Goal: Information Seeking & Learning: Learn about a topic

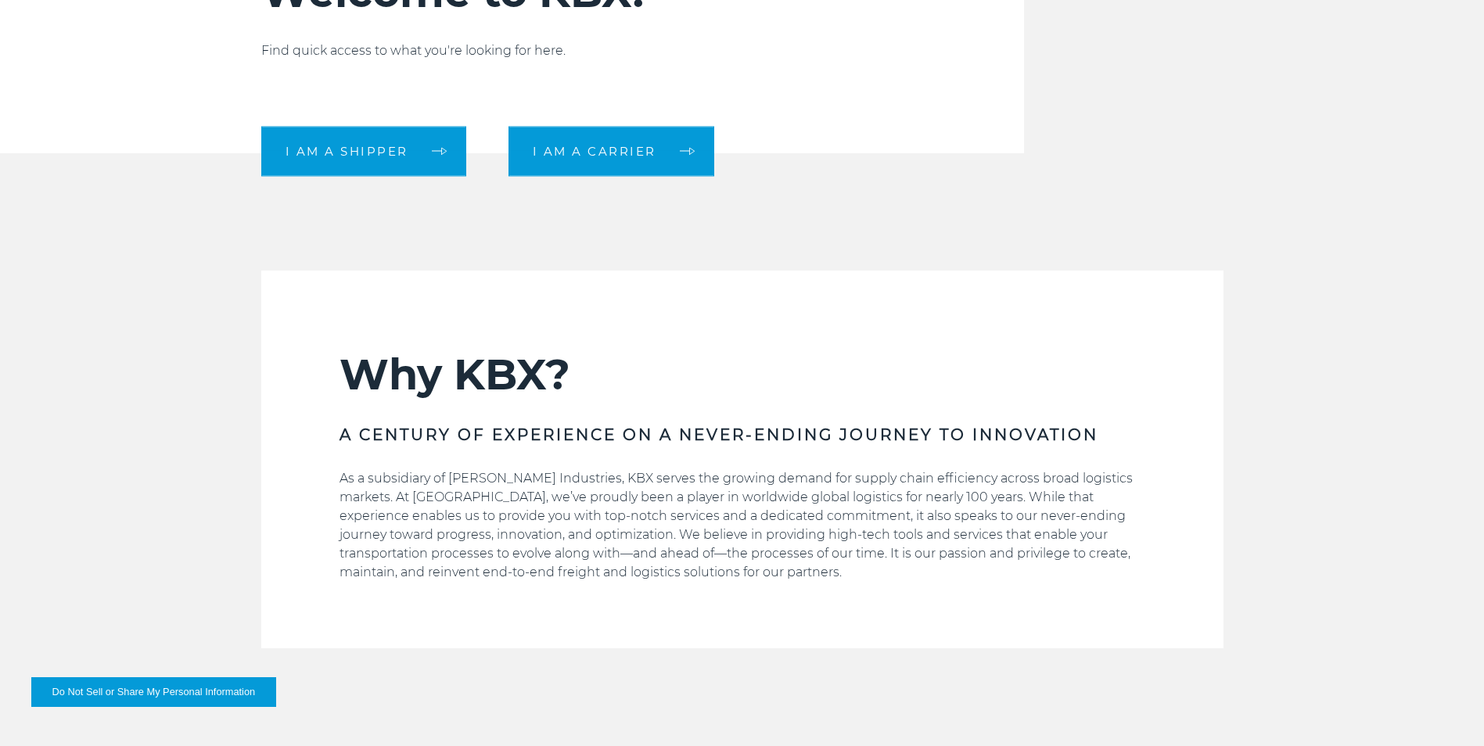
scroll to position [548, 0]
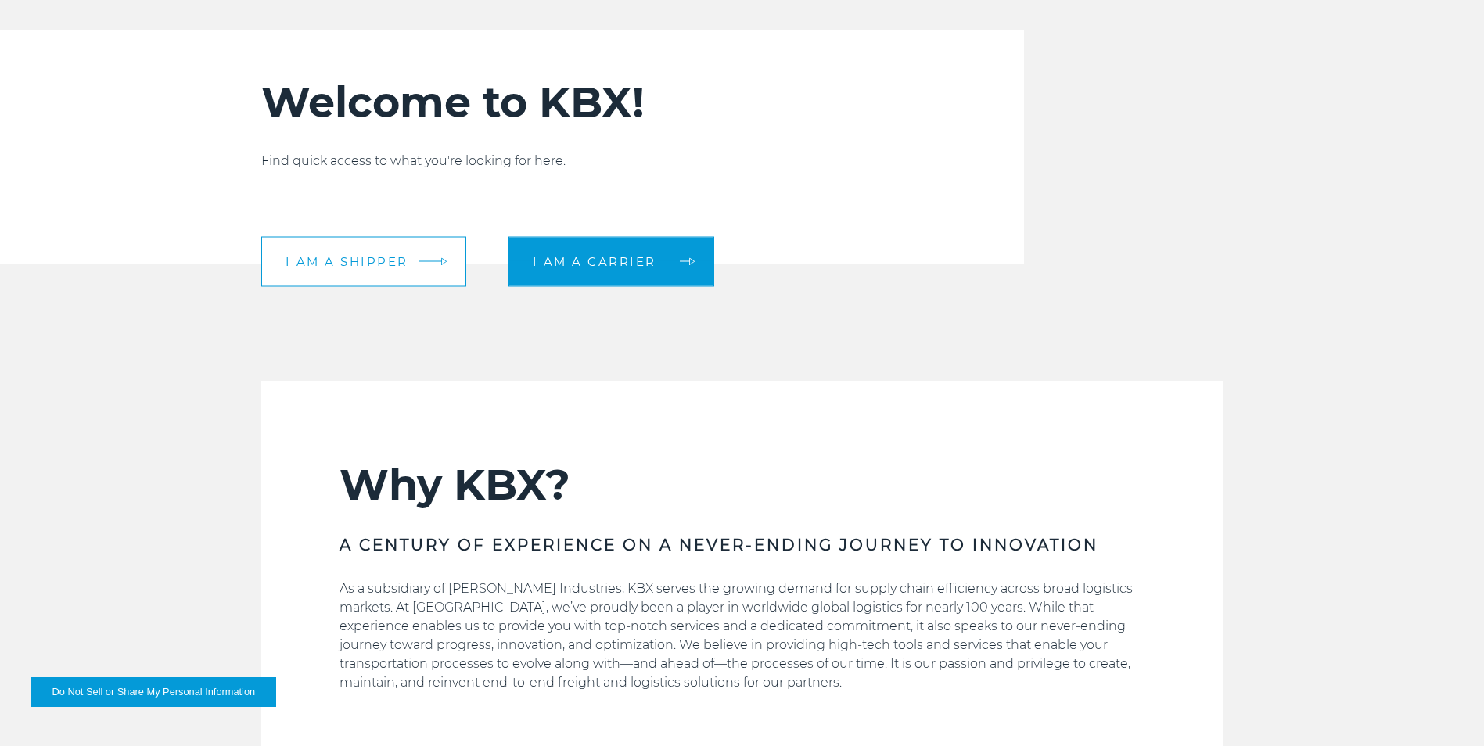
click at [375, 286] on link "I am a shipper" at bounding box center [363, 261] width 205 height 50
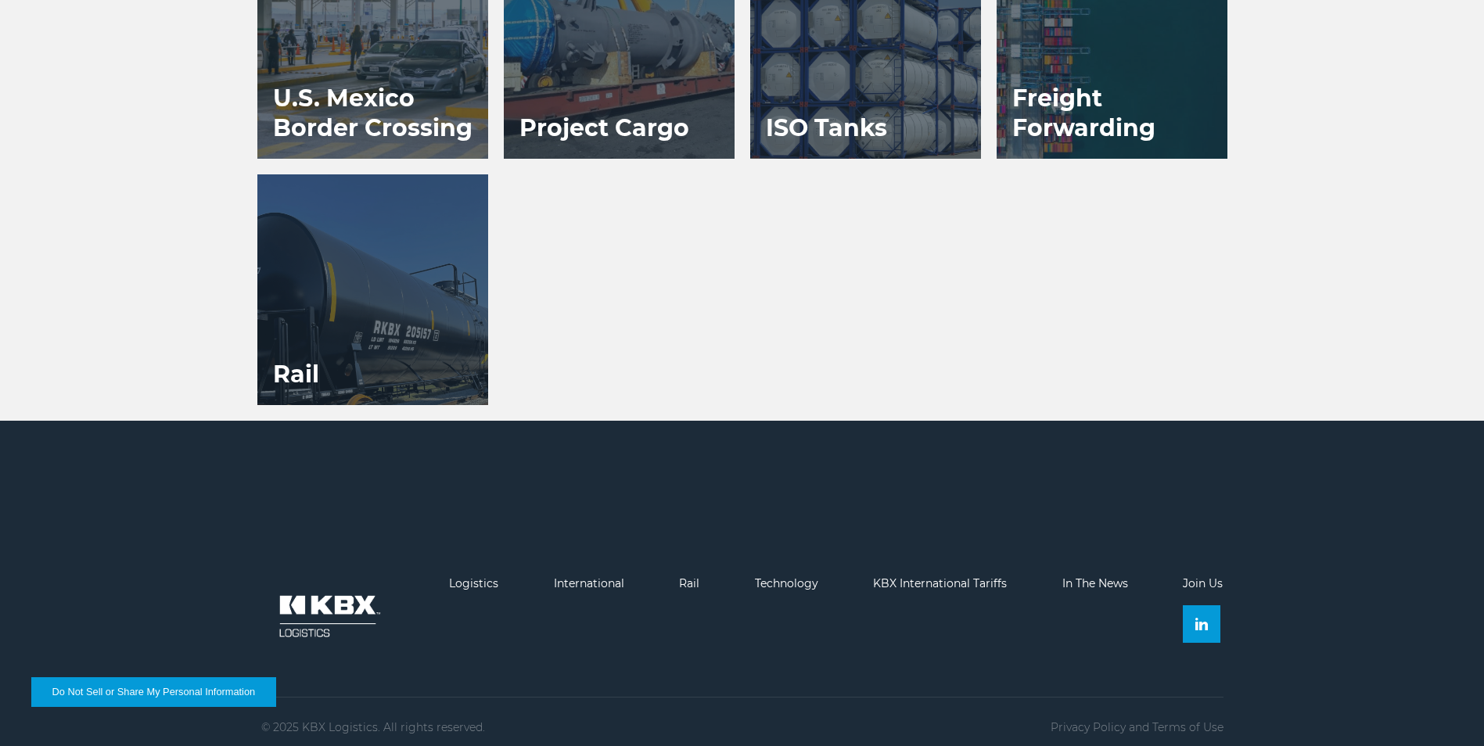
scroll to position [1518, 0]
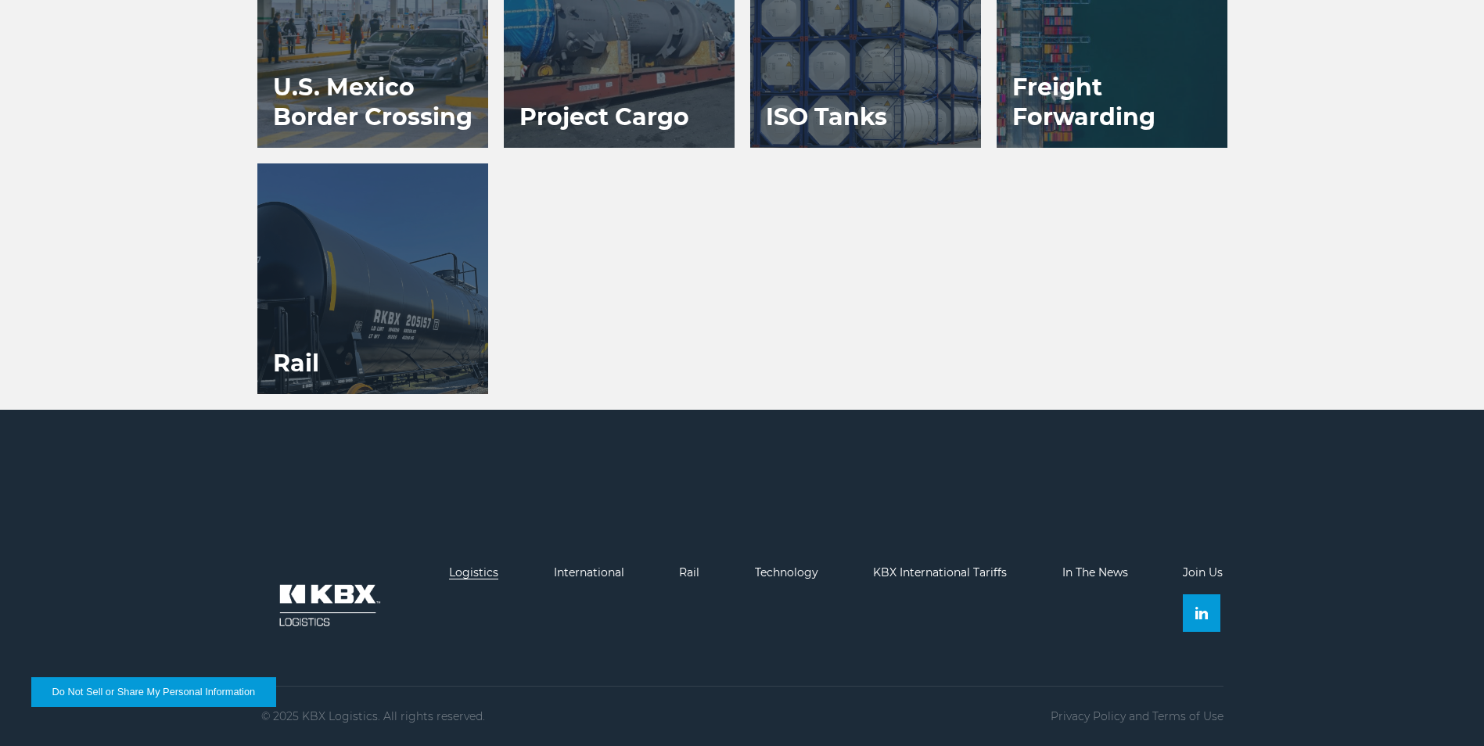
click at [472, 569] on link "Logistics" at bounding box center [473, 573] width 49 height 14
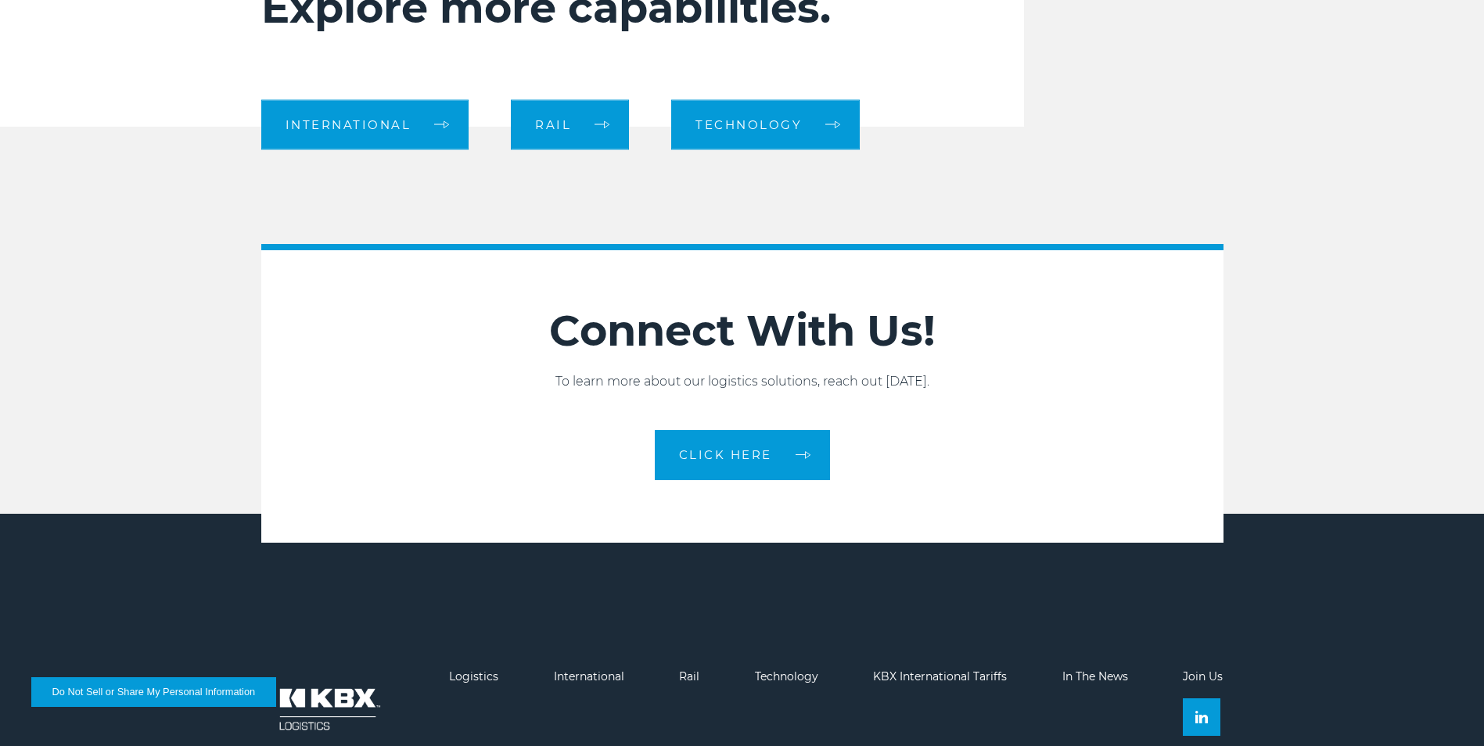
scroll to position [1790, 0]
